Goal: Complete application form

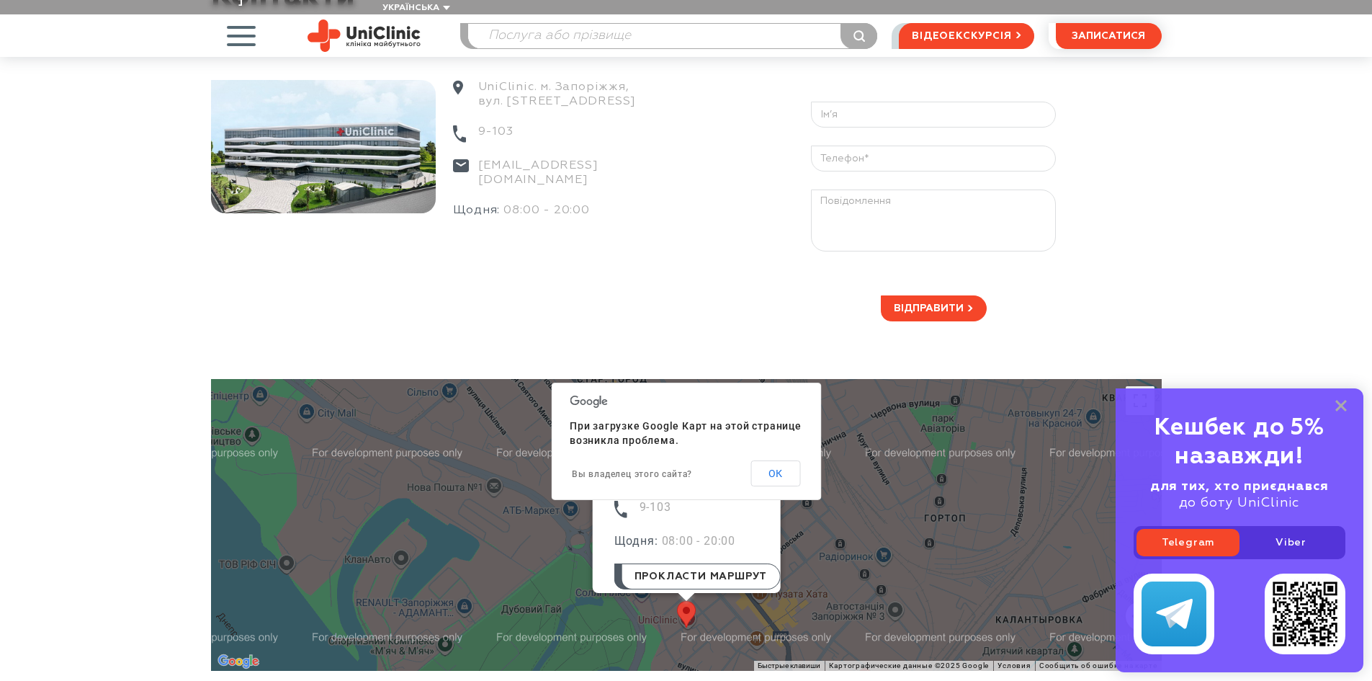
scroll to position [72, 0]
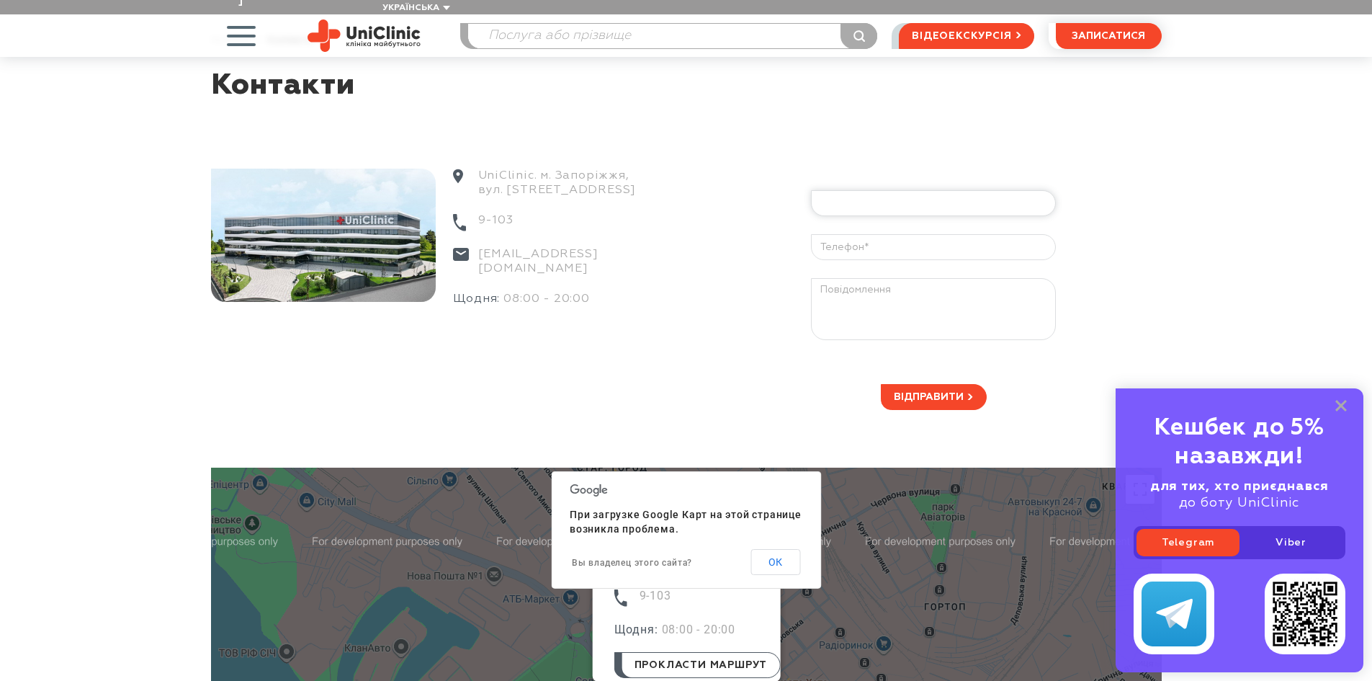
click at [832, 190] on input "text" at bounding box center [933, 203] width 245 height 26
click at [691, 310] on div "Відправити" at bounding box center [913, 264] width 495 height 292
click at [855, 190] on input "text" at bounding box center [933, 203] width 245 height 26
type input "[PERSON_NAME]"
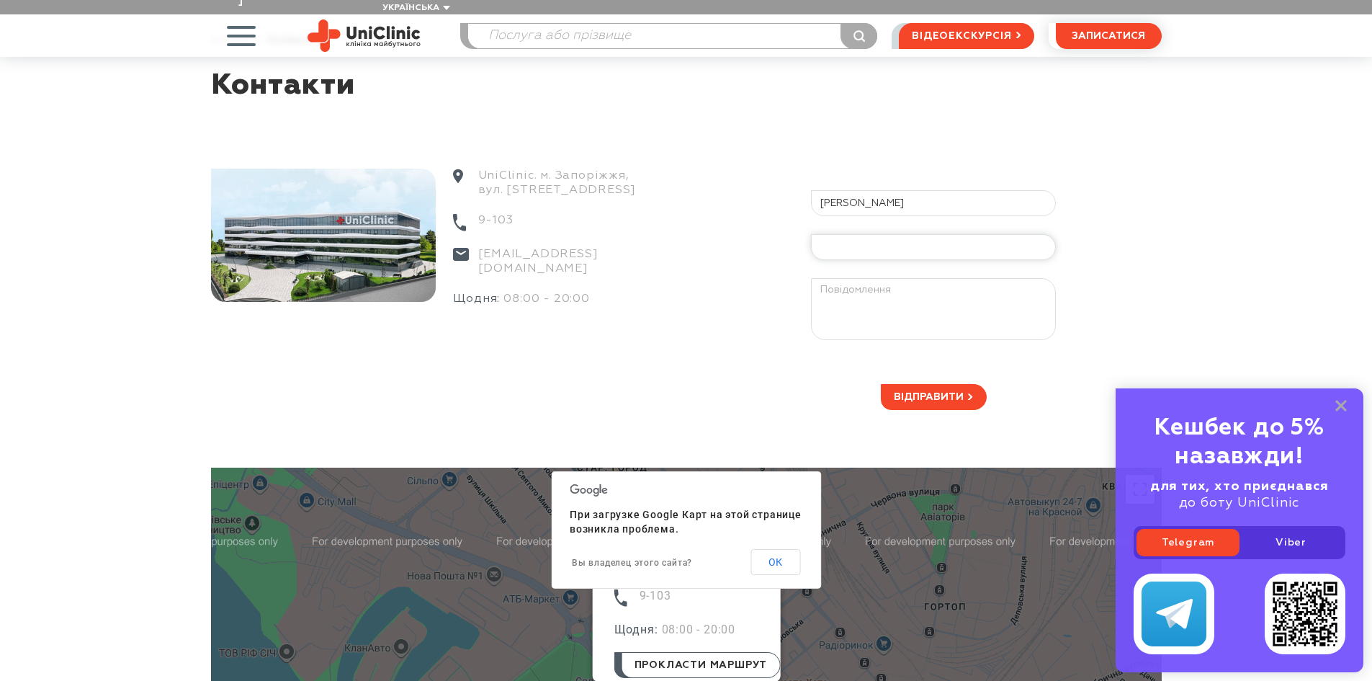
click at [861, 234] on input "text" at bounding box center [933, 247] width 245 height 26
type input "[PHONE_NUMBER]"
click at [845, 285] on textarea at bounding box center [933, 309] width 245 height 62
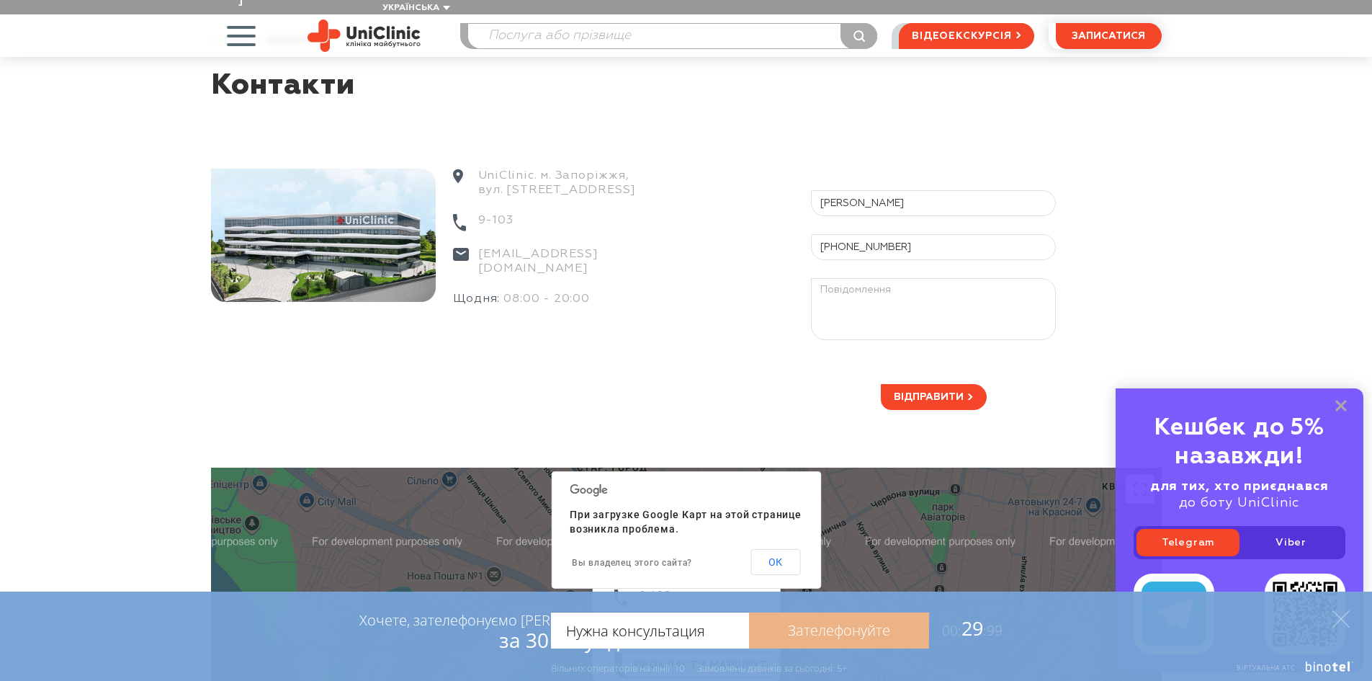
type input "Нужна консультация"
click at [849, 280] on textarea at bounding box center [933, 309] width 245 height 62
type textarea "Нужна консультация эндокринолога"
click at [926, 392] on span "Відправити" at bounding box center [929, 397] width 70 height 10
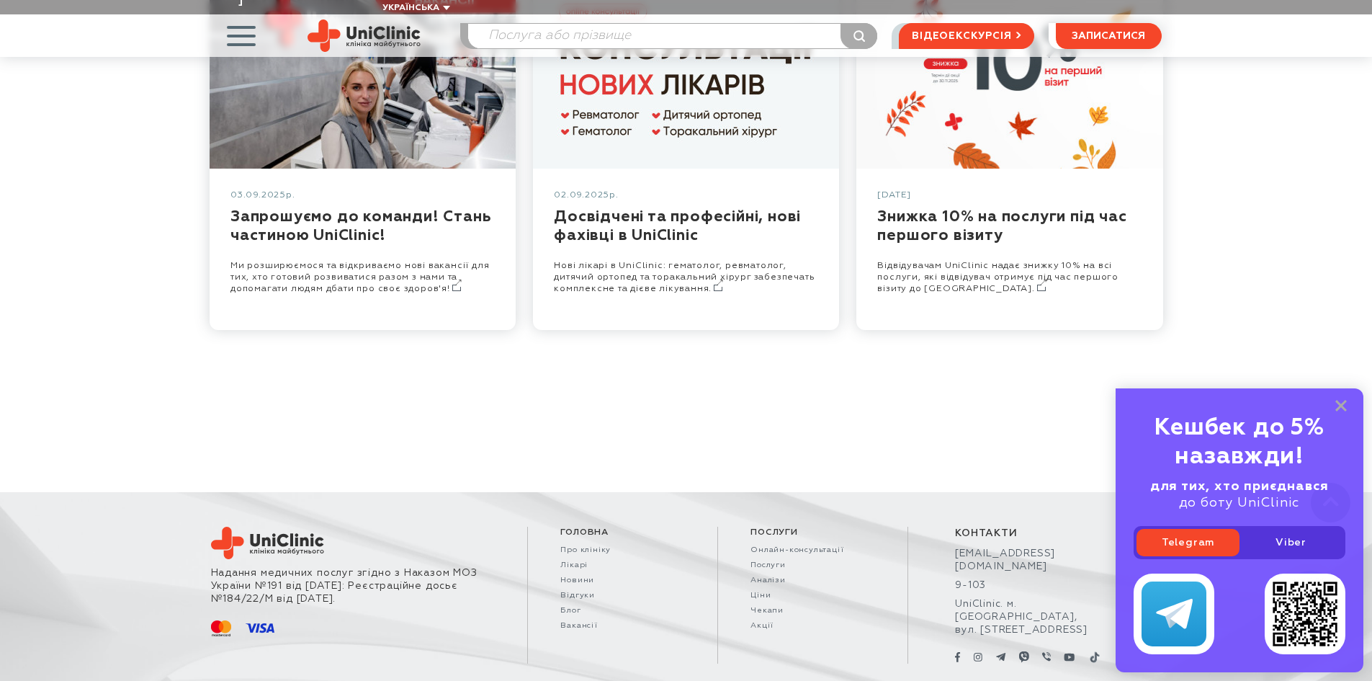
scroll to position [510, 0]
